Goal: Entertainment & Leisure: Consume media (video, audio)

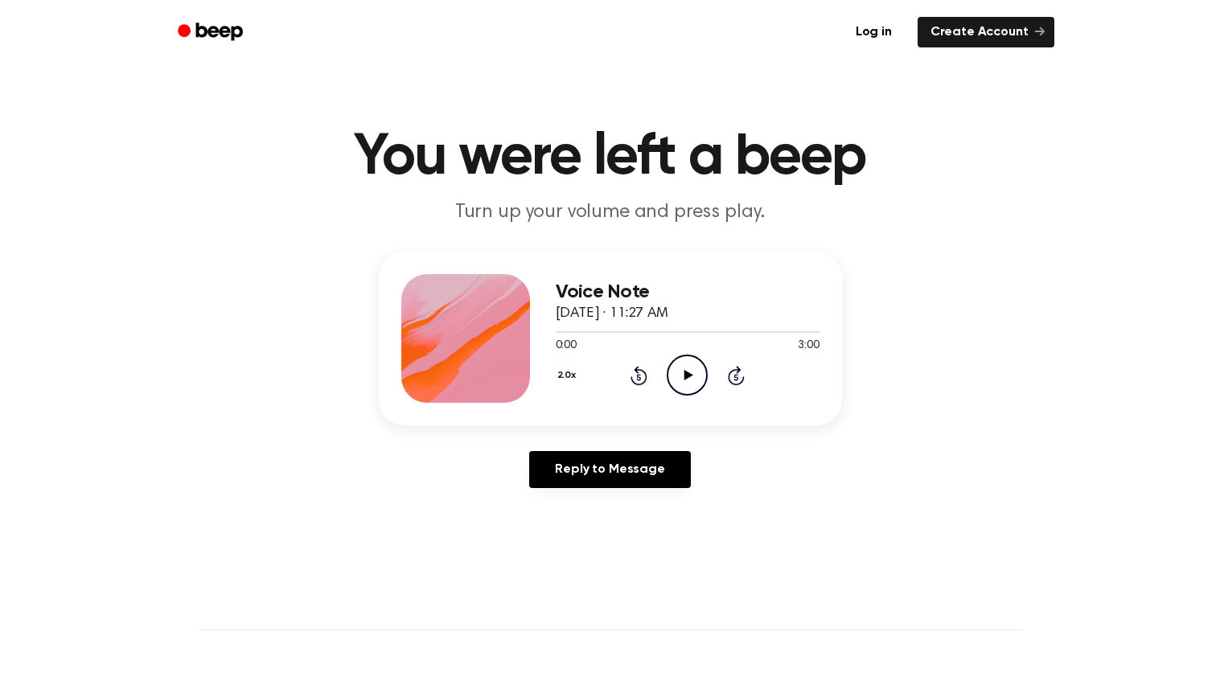
click at [572, 376] on button "2.0x" at bounding box center [569, 375] width 27 height 27
click at [598, 351] on div "Voice Note September 29, 2025 · 11:27 AM 0:00 3:00 Your browser does not suppor…" at bounding box center [688, 338] width 264 height 129
click at [688, 373] on icon at bounding box center [688, 375] width 9 height 10
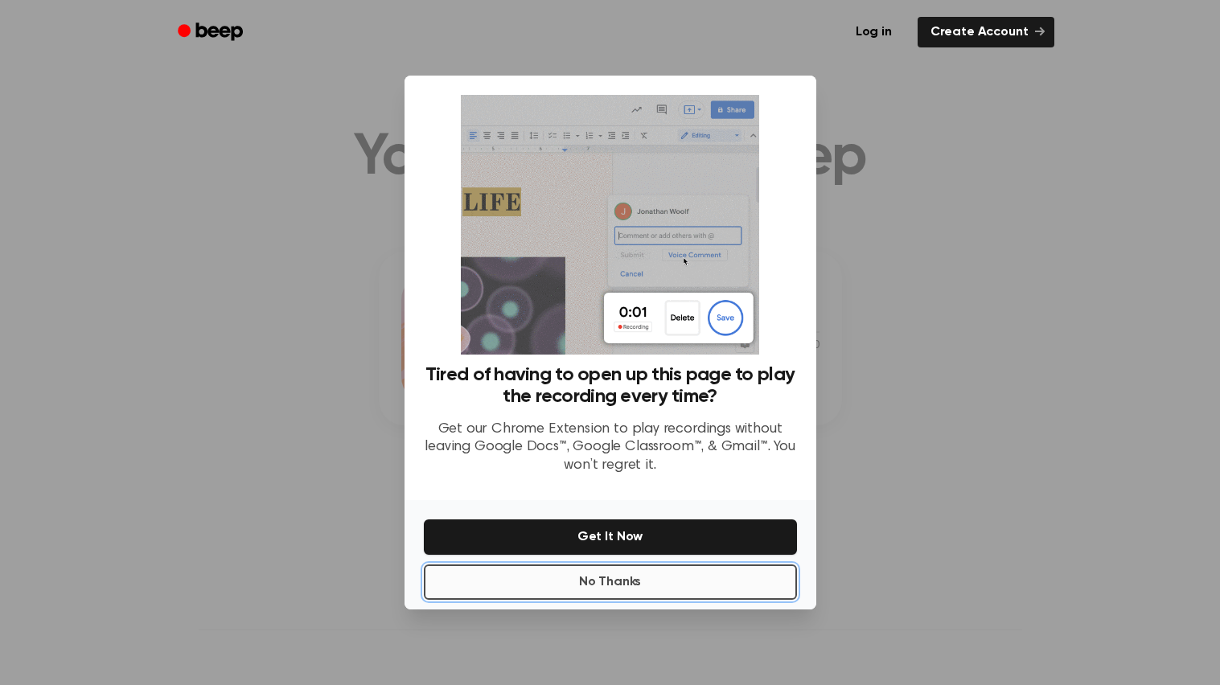
click at [663, 570] on button "No Thanks" at bounding box center [610, 582] width 373 height 35
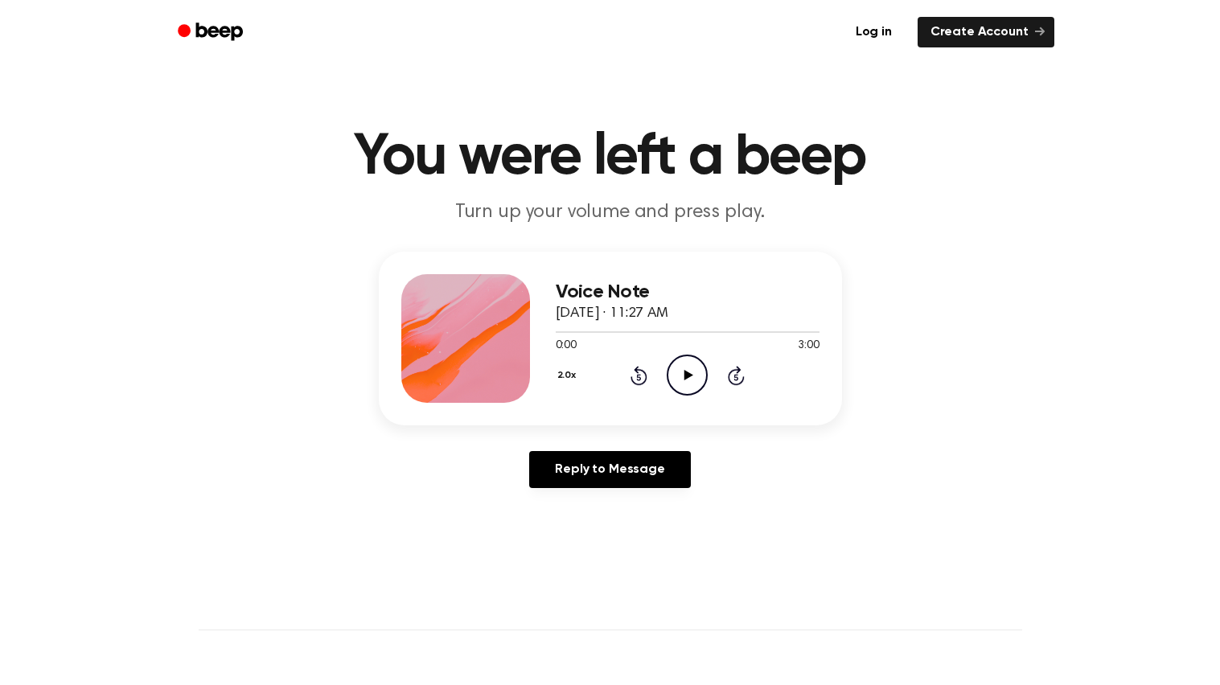
click at [681, 377] on icon "Play Audio" at bounding box center [687, 375] width 41 height 41
click at [631, 378] on icon at bounding box center [638, 375] width 17 height 19
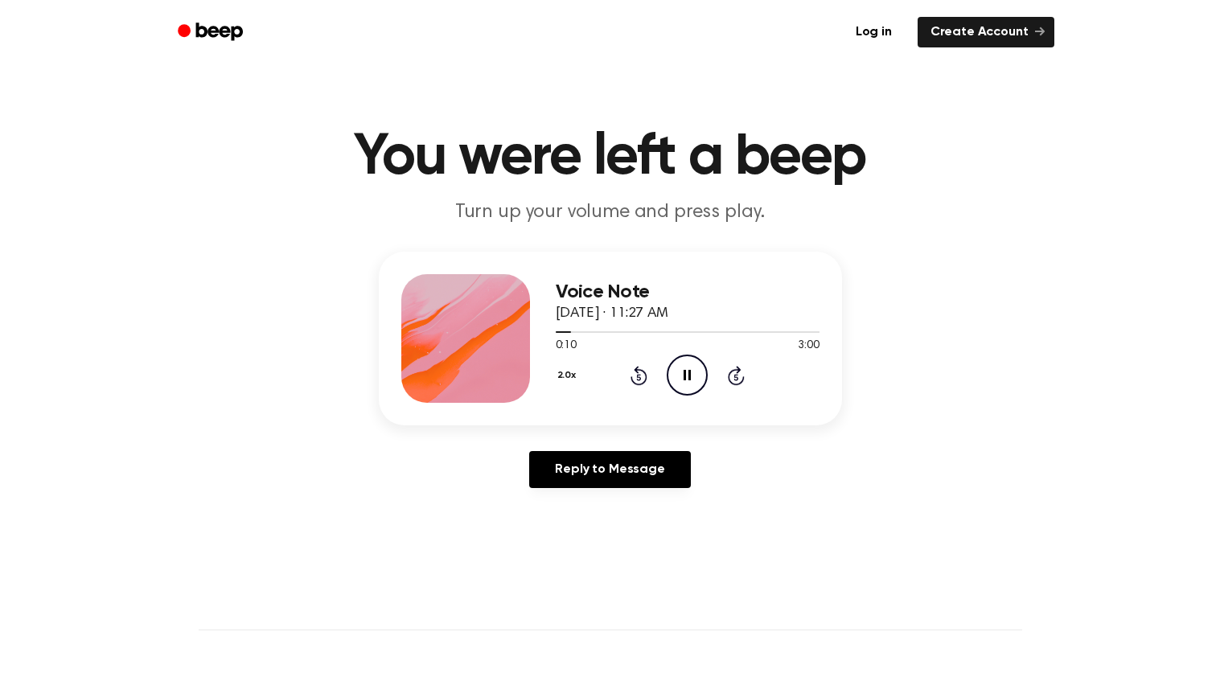
click at [631, 378] on icon at bounding box center [638, 375] width 17 height 19
click at [679, 397] on div "Voice Note September 29, 2025 · 11:27 AM 0:01 3:00 Your browser does not suppor…" at bounding box center [688, 338] width 264 height 129
click at [687, 366] on icon "Pause Audio" at bounding box center [687, 375] width 41 height 41
click at [642, 377] on icon "Rewind 5 seconds" at bounding box center [639, 375] width 18 height 21
click at [685, 376] on icon at bounding box center [688, 375] width 9 height 10
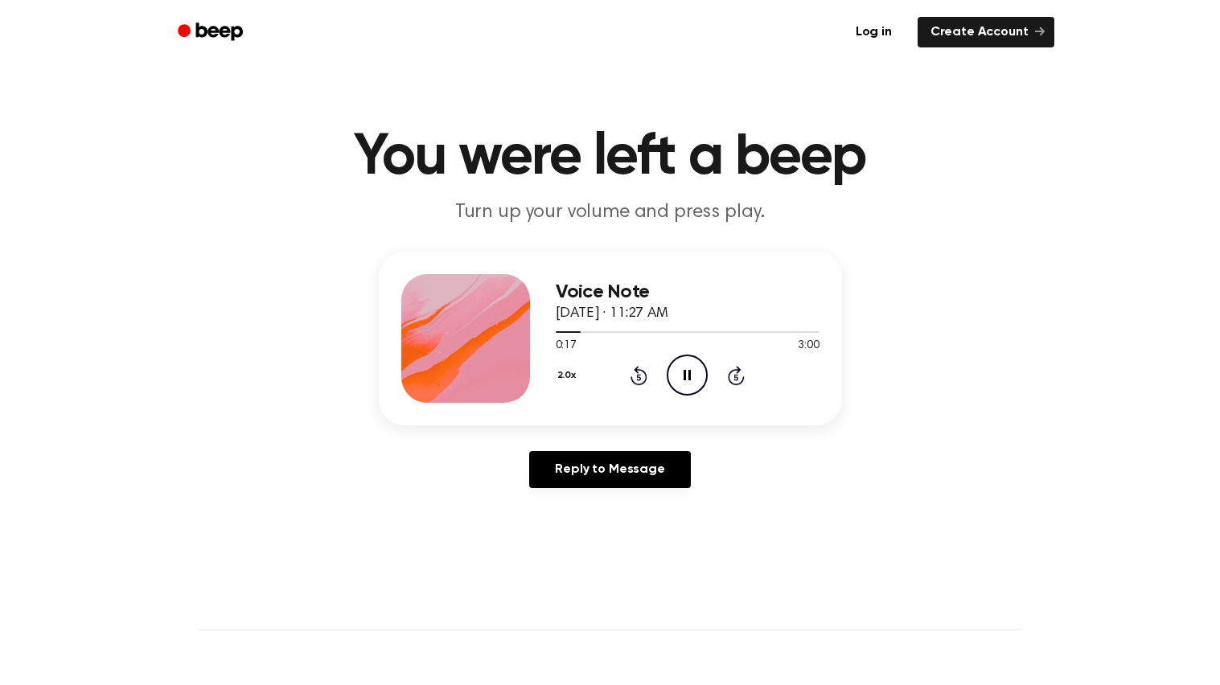
click at [569, 357] on div "2.0x Rewind 5 seconds Pause Audio Skip 5 seconds" at bounding box center [688, 375] width 264 height 41
click at [566, 371] on button "2.0x" at bounding box center [569, 375] width 27 height 27
click at [676, 378] on div "2.0x Playback Speed 0.8x 1.0x 1.2x 1.5x 2.0x Rewind 5 seconds Pause Audio Skip …" at bounding box center [688, 375] width 264 height 41
click at [676, 378] on icon "Pause Audio" at bounding box center [687, 375] width 41 height 41
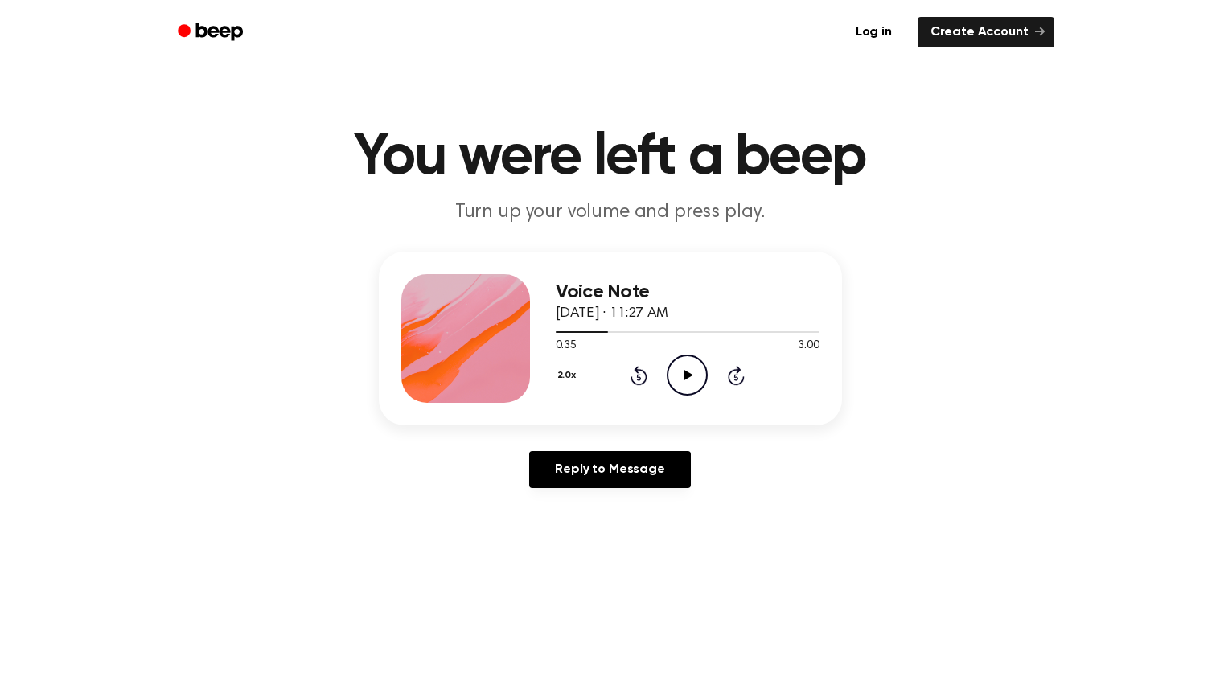
click at [569, 372] on button "2.0x" at bounding box center [569, 375] width 27 height 27
click at [592, 471] on div "1.0x" at bounding box center [587, 469] width 62 height 30
click at [642, 378] on icon "Rewind 5 seconds" at bounding box center [639, 375] width 18 height 21
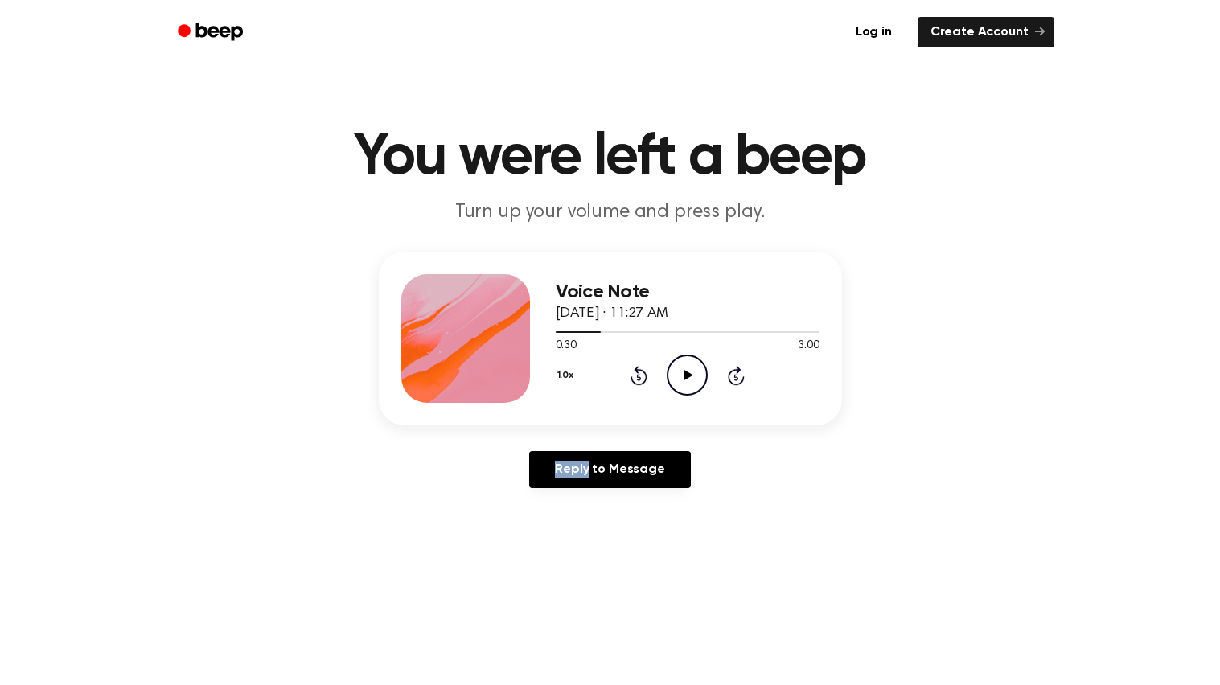
click at [642, 378] on icon "Rewind 5 seconds" at bounding box center [639, 375] width 18 height 21
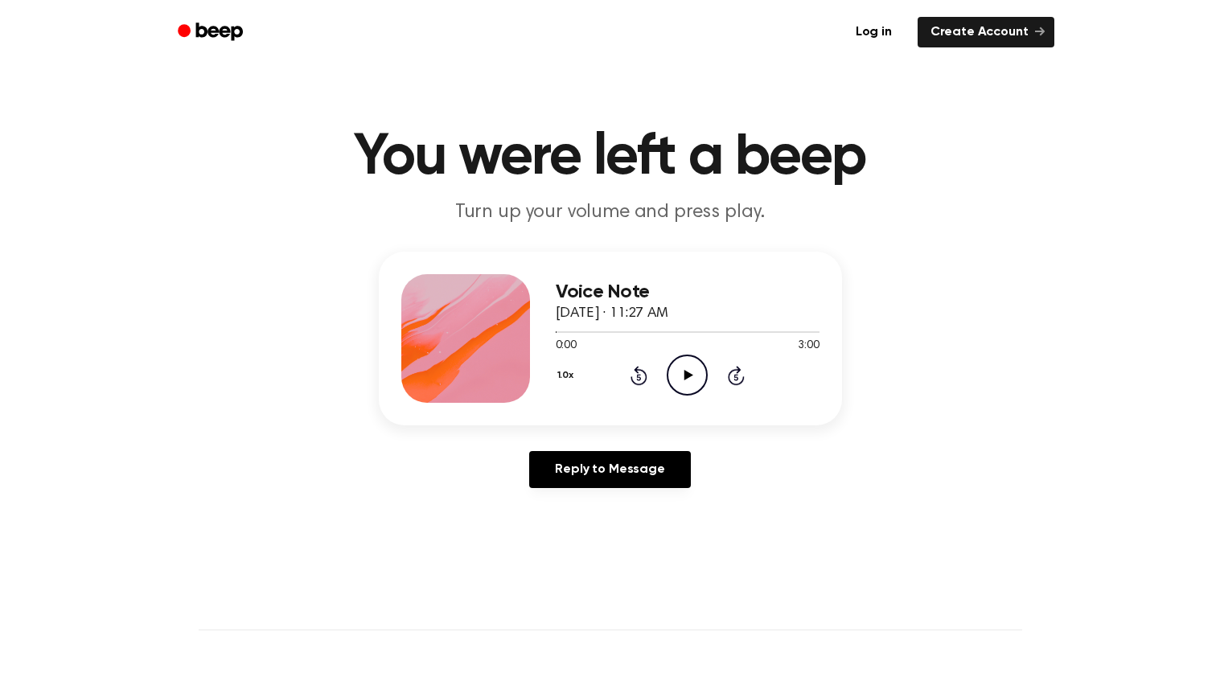
click at [684, 381] on icon "Play Audio" at bounding box center [687, 375] width 41 height 41
click at [680, 384] on icon "Play Audio" at bounding box center [687, 375] width 41 height 41
